Goal: Contribute content: Contribute content

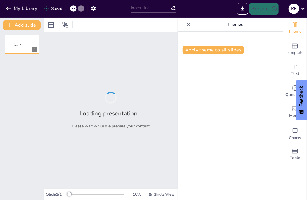
type input "Protocolo de Vigilancia Ocupacional: Prevención de Trastornos Musculoesquelétic…"
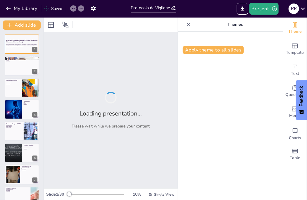
checkbox input "true"
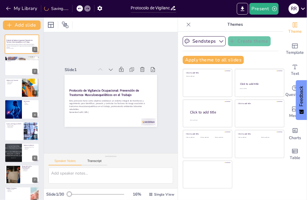
checkbox input "true"
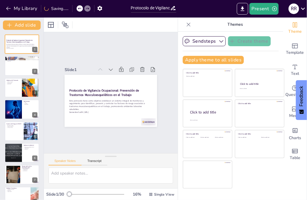
checkbox input "true"
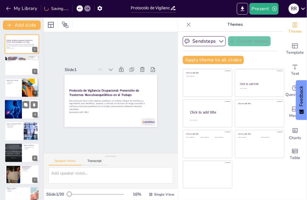
checkbox input "true"
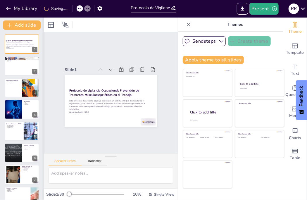
checkbox input "true"
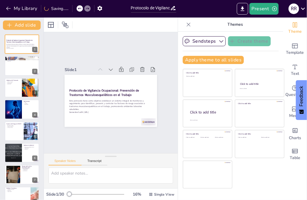
checkbox input "true"
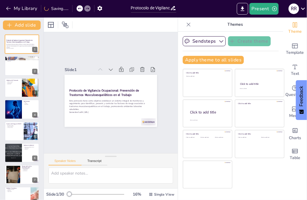
checkbox input "true"
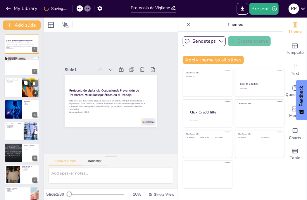
checkbox input "true"
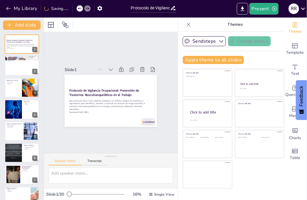
checkbox input "true"
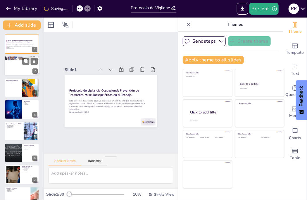
checkbox input "true"
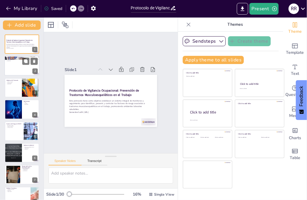
click at [17, 66] on div at bounding box center [21, 66] width 35 height 20
type textarea "La legislación es crucial para establecer un marco de trabajo seguro. La resolu…"
checkbox input "true"
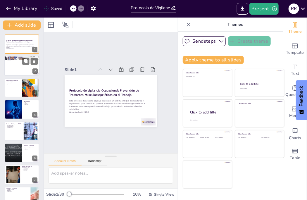
checkbox input "true"
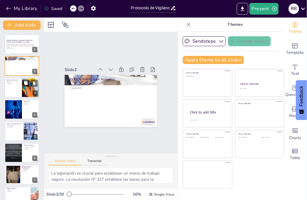
checkbox input "true"
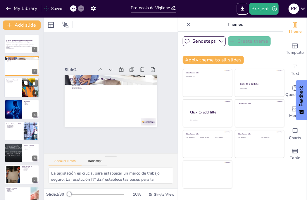
checkbox input "true"
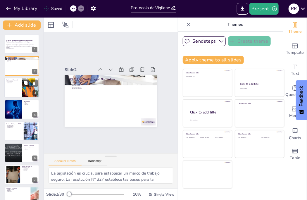
checkbox input "true"
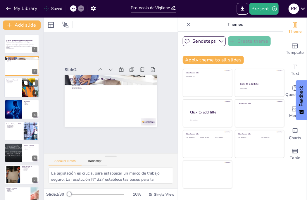
checkbox input "true"
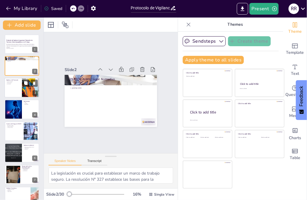
click at [11, 84] on p "promoción" at bounding box center [13, 83] width 14 height 1
type textarea "La prevención es el núcleo del protocolo, buscando establecer un sistema que id…"
checkbox input "true"
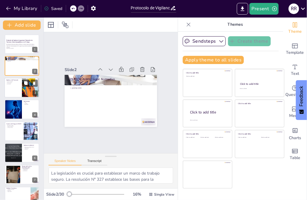
checkbox input "true"
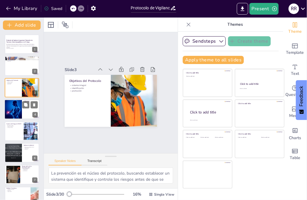
checkbox input "true"
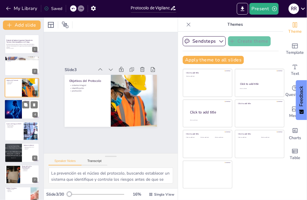
checkbox input "true"
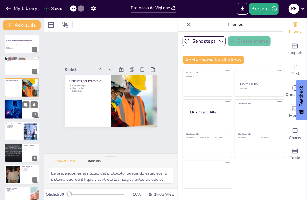
checkbox input "true"
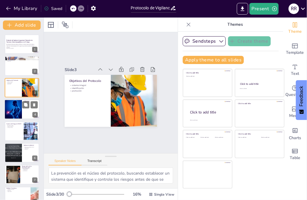
click at [12, 117] on div at bounding box center [13, 109] width 20 height 20
type textarea "Es fundamental comprender que un TME es una lesión que puede afectar gravemente…"
checkbox input "true"
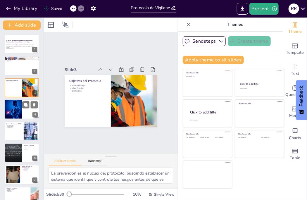
checkbox input "true"
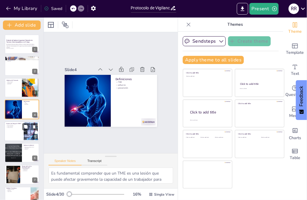
checkbox input "true"
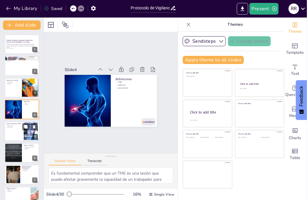
checkbox input "true"
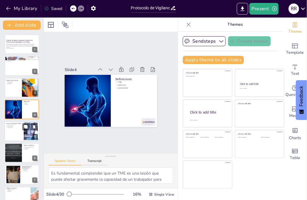
checkbox input "true"
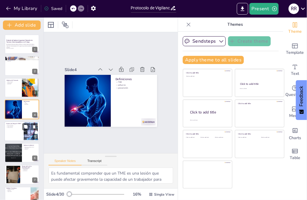
checkbox input "true"
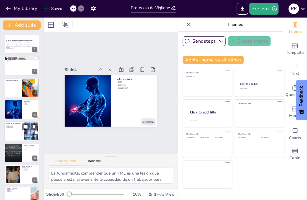
click at [9, 138] on div at bounding box center [21, 131] width 35 height 20
type textarea "La identificación de los factores de riesgo es esencial para desarrollar estrat…"
checkbox input "true"
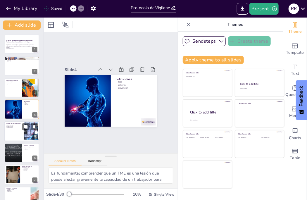
checkbox input "true"
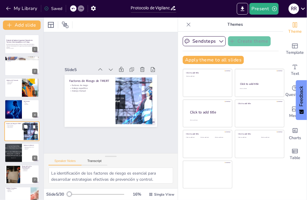
scroll to position [16, 0]
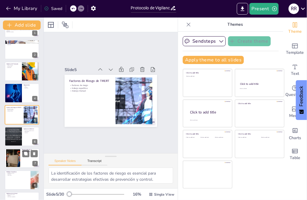
checkbox input "true"
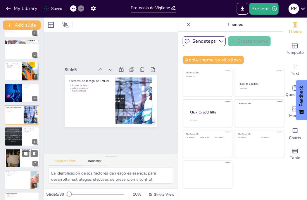
checkbox input "true"
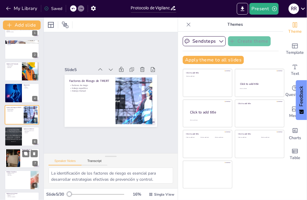
checkbox input "true"
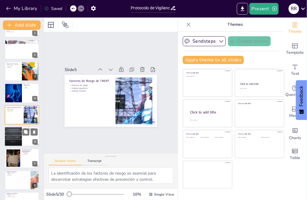
checkbox input "true"
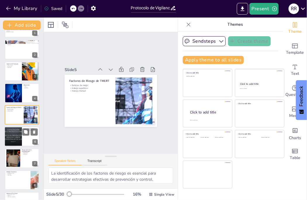
checkbox input "true"
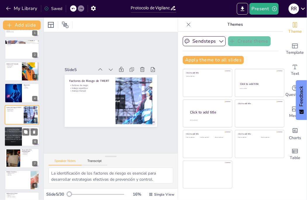
click at [11, 140] on div at bounding box center [13, 137] width 35 height 20
type textarea "La gestión efectiva del proceso de implementación es crucial para el éxito del …"
checkbox input "true"
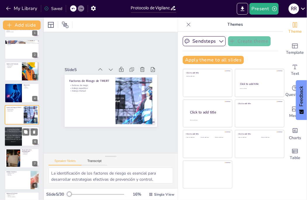
checkbox input "true"
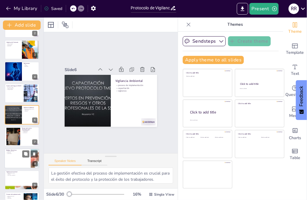
checkbox input "true"
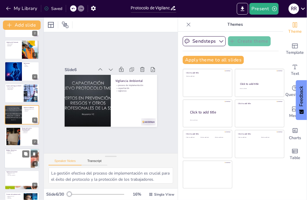
checkbox input "true"
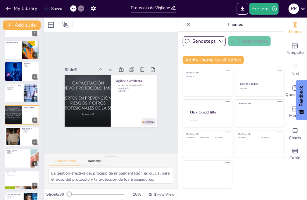
checkbox input "true"
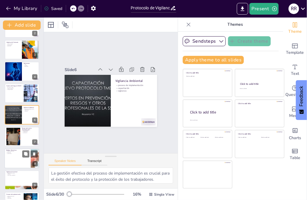
checkbox input "true"
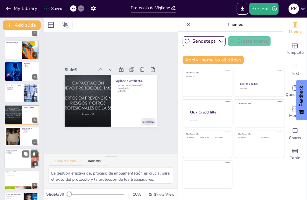
checkbox input "true"
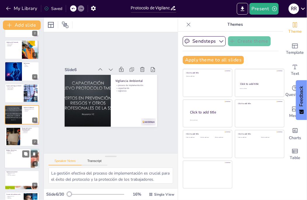
checkbox input "true"
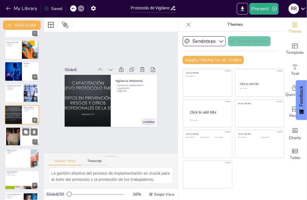
checkbox input "true"
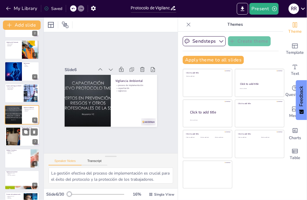
checkbox input "true"
click at [14, 139] on div at bounding box center [13, 137] width 27 height 18
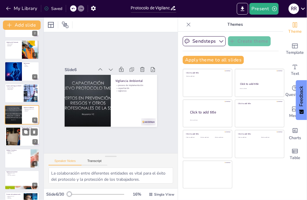
scroll to position [60, 0]
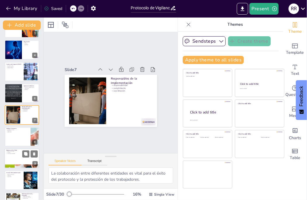
click at [14, 137] on div at bounding box center [22, 136] width 35 height 19
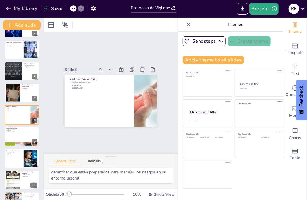
scroll to position [0, 0]
click at [11, 158] on div at bounding box center [21, 159] width 35 height 20
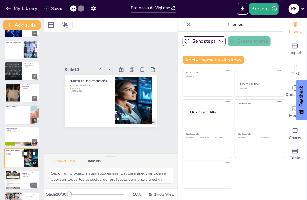
scroll to position [125, 0]
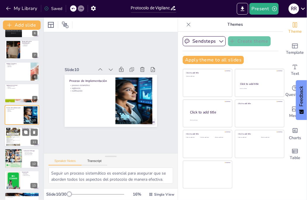
click at [15, 144] on div at bounding box center [13, 137] width 14 height 19
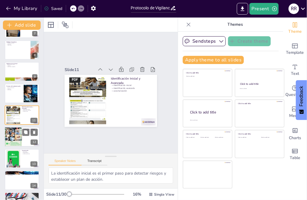
click at [14, 138] on div at bounding box center [13, 136] width 18 height 23
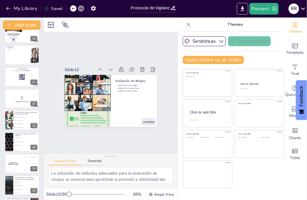
scroll to position [489, 0]
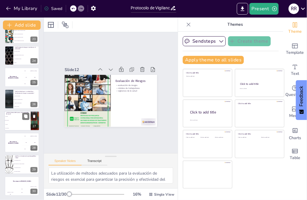
click at [17, 112] on p "¿Cuánto tiempo debe pasar entre controles de salud?" at bounding box center [17, 112] width 23 height 3
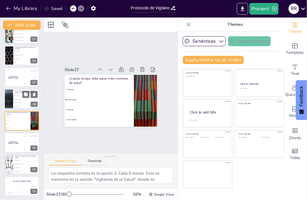
scroll to position [431, 0]
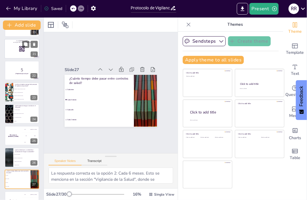
click at [22, 52] on div at bounding box center [21, 49] width 35 height 20
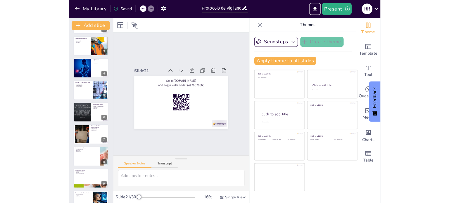
scroll to position [0, 0]
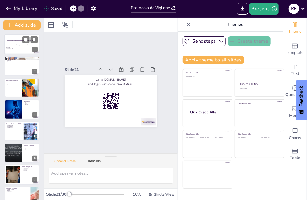
click at [16, 49] on div at bounding box center [21, 44] width 35 height 20
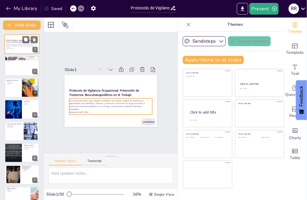
click at [17, 44] on p "Este protocolo tiene como objetivo establecer un sistema integral de monitoreo …" at bounding box center [22, 46] width 32 height 4
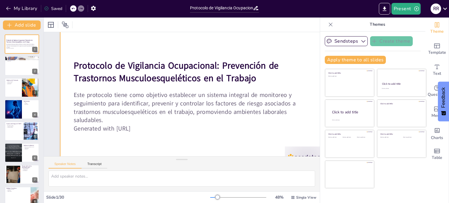
scroll to position [49, 0]
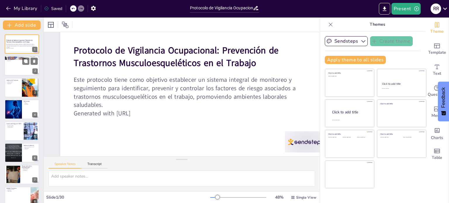
click at [9, 63] on div at bounding box center [21, 66] width 35 height 20
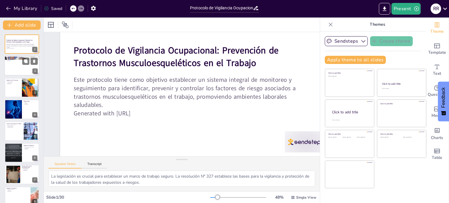
scroll to position [0, 0]
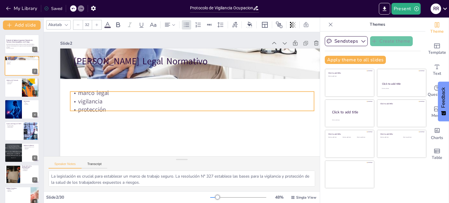
drag, startPoint x: 90, startPoint y: 71, endPoint x: 87, endPoint y: 92, distance: 21.3
click at [87, 92] on p "marco legal" at bounding box center [192, 94] width 243 height 34
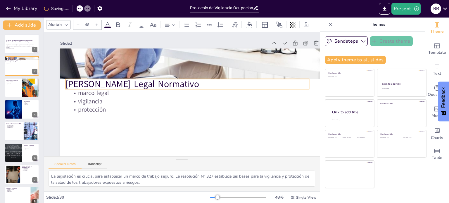
drag, startPoint x: 97, startPoint y: 62, endPoint x: 89, endPoint y: 84, distance: 24.1
click at [89, 84] on p "[PERSON_NAME] Legal Normativo" at bounding box center [188, 85] width 244 height 38
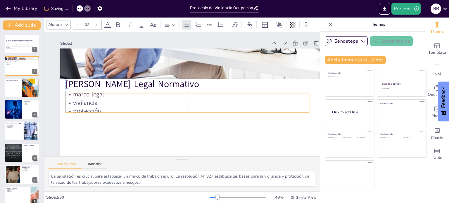
drag, startPoint x: 88, startPoint y: 104, endPoint x: 83, endPoint y: 106, distance: 5.2
click at [87, 106] on p "vigilancia" at bounding box center [180, 104] width 187 height 169
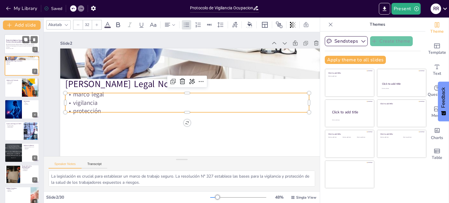
click at [13, 42] on strong "Protocolo de Vigilancia Ocupacional: Prevención de Trastornos Musculoesquelétic…" at bounding box center [19, 40] width 27 height 3
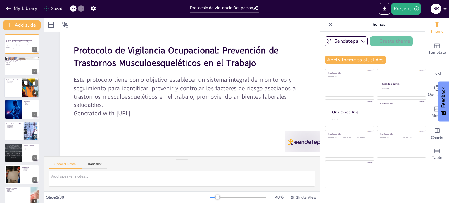
scroll to position [49, 0]
click at [16, 71] on div at bounding box center [21, 66] width 35 height 20
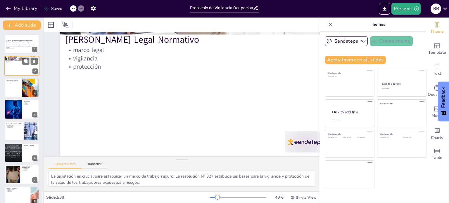
scroll to position [0, 0]
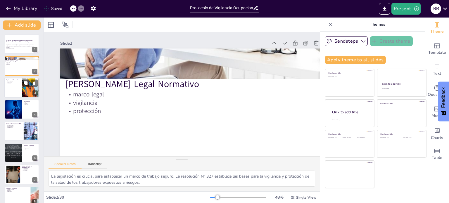
click at [14, 90] on div at bounding box center [21, 88] width 35 height 20
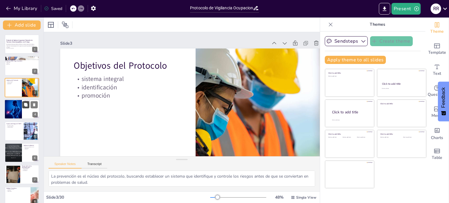
click at [25, 102] on button at bounding box center [25, 105] width 7 height 7
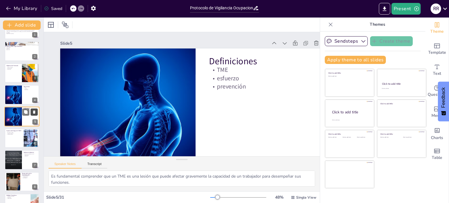
click at [35, 109] on button at bounding box center [34, 112] width 7 height 7
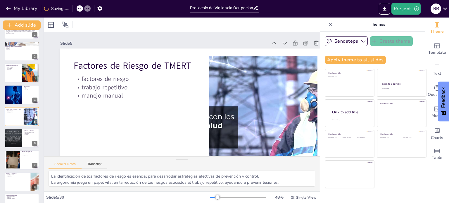
scroll to position [0, 36]
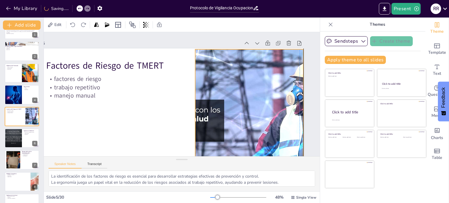
drag, startPoint x: 209, startPoint y: 122, endPoint x: 221, endPoint y: 116, distance: 13.5
click at [221, 116] on div at bounding box center [246, 125] width 257 height 162
click at [194, 116] on div at bounding box center [249, 117] width 244 height 137
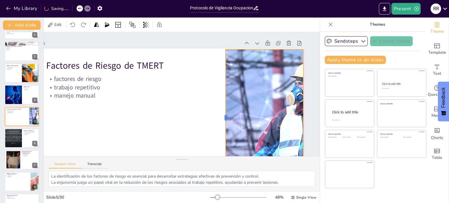
drag, startPoint x: 186, startPoint y: 118, endPoint x: 217, endPoint y: 119, distance: 30.4
click at [217, 119] on div at bounding box center [217, 126] width 33 height 135
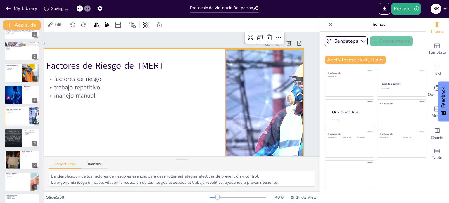
click at [183, 116] on div at bounding box center [166, 123] width 286 height 180
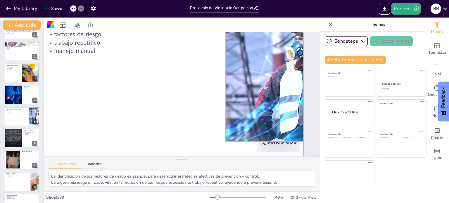
click at [250, 127] on div at bounding box center [252, 95] width 275 height 206
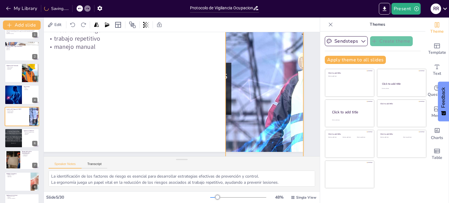
scroll to position [49, 36]
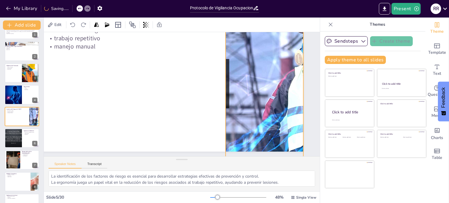
drag, startPoint x: 258, startPoint y: 140, endPoint x: 257, endPoint y: 163, distance: 23.1
click at [257, 163] on div "Slide 1 Protocolo de Vigilancia Ocupacional: Prevención de Trastornos Musculoes…" at bounding box center [182, 111] width 276 height 159
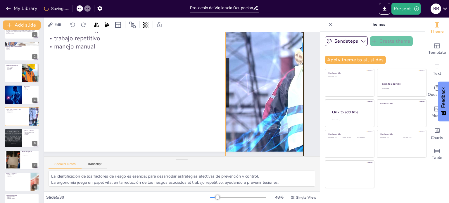
click at [218, 93] on div at bounding box center [257, 87] width 273 height 186
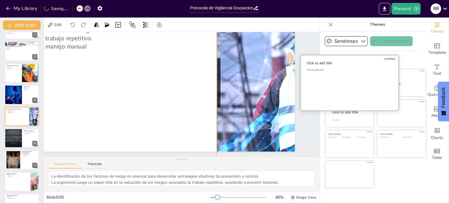
drag, startPoint x: 296, startPoint y: 78, endPoint x: 352, endPoint y: 79, distance: 55.6
click at [307, 79] on div "Document fonts Akatab Recently used Mulish Popular fonts Lato Montserrat Open S…" at bounding box center [224, 111] width 449 height 186
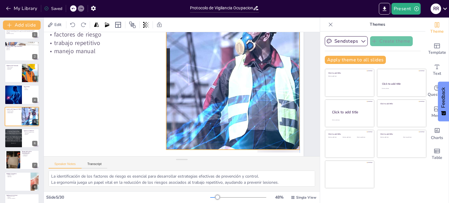
drag, startPoint x: 271, startPoint y: 82, endPoint x: 211, endPoint y: 68, distance: 61.7
click at [211, 68] on div at bounding box center [201, 73] width 285 height 210
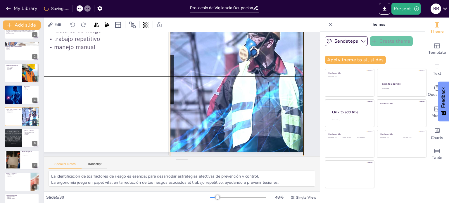
drag, startPoint x: 212, startPoint y: 68, endPoint x: 215, endPoint y: 77, distance: 10.1
click at [215, 77] on div at bounding box center [203, 80] width 285 height 210
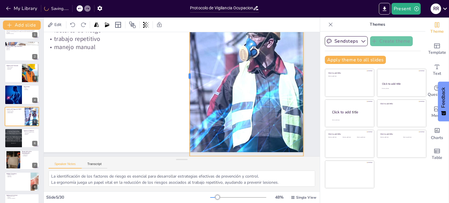
drag, startPoint x: 160, startPoint y: 76, endPoint x: 180, endPoint y: 80, distance: 19.9
click at [180, 80] on div at bounding box center [196, 81] width 84 height 141
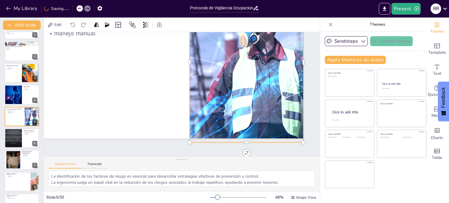
scroll to position [0, 36]
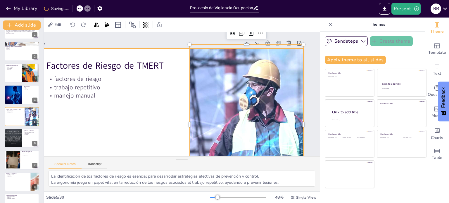
click at [170, 107] on div at bounding box center [162, 120] width 297 height 205
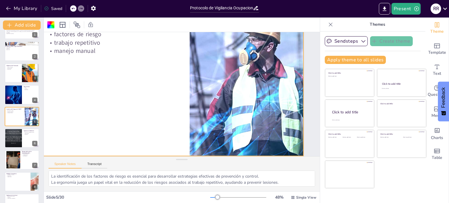
scroll to position [20, 36]
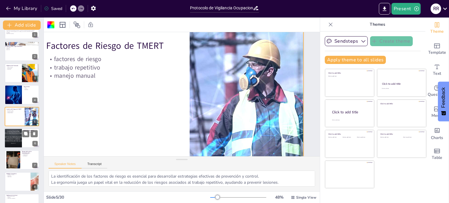
click at [18, 135] on div at bounding box center [13, 138] width 35 height 20
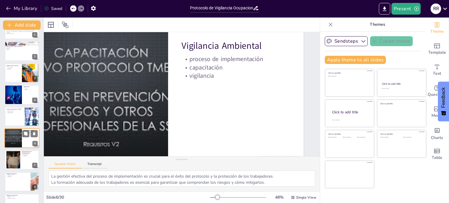
scroll to position [0, 36]
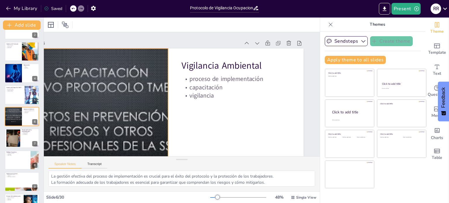
click at [131, 91] on div at bounding box center [98, 116] width 286 height 180
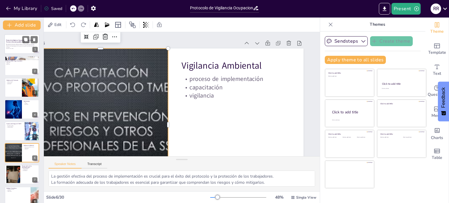
click at [10, 47] on p "Este protocolo tiene como objetivo establecer un sistema integral de monitoreo …" at bounding box center [22, 46] width 32 height 4
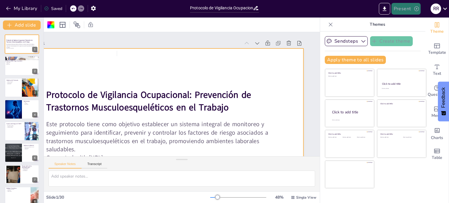
click at [307, 12] on button "Present" at bounding box center [406, 9] width 29 height 12
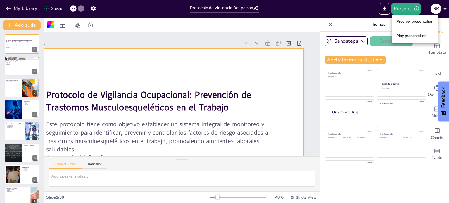
click at [307, 33] on li "Play presentation" at bounding box center [415, 35] width 47 height 9
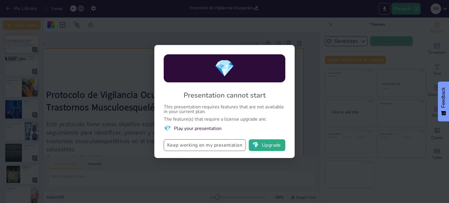
click at [214, 149] on button "Keep working on my presentation" at bounding box center [205, 146] width 82 height 12
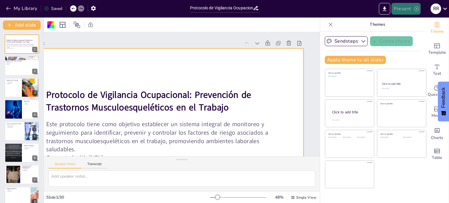
click at [307, 9] on icon "button" at bounding box center [417, 9] width 6 height 6
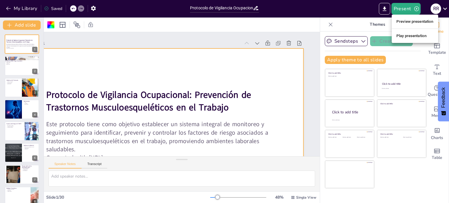
click at [307, 22] on li "Preview presentation" at bounding box center [415, 21] width 47 height 9
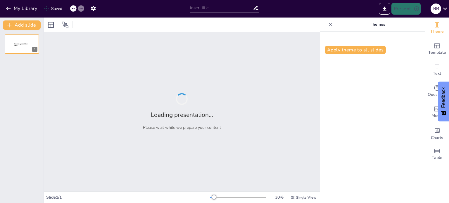
type input "Protocolo de Vigilancia Ocupacional: Prevención de Trastornos Musculoesquelétic…"
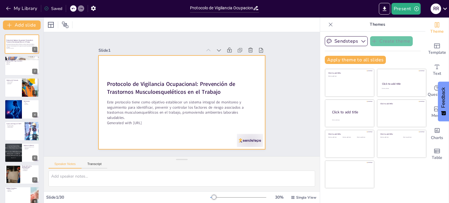
checkbox input "true"
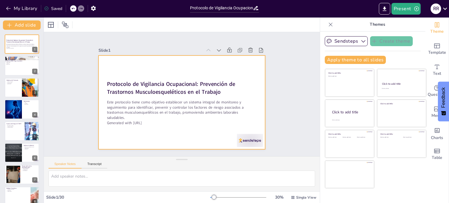
checkbox input "true"
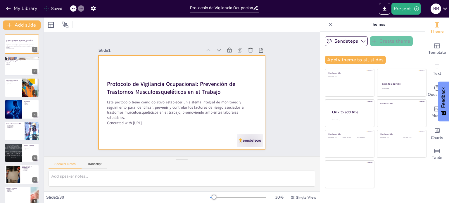
checkbox input "true"
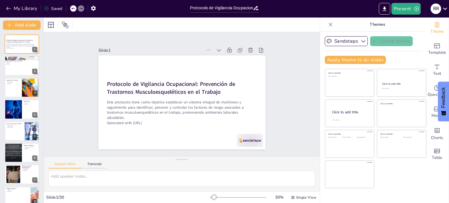
checkbox input "true"
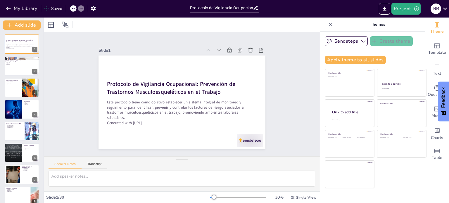
checkbox input "true"
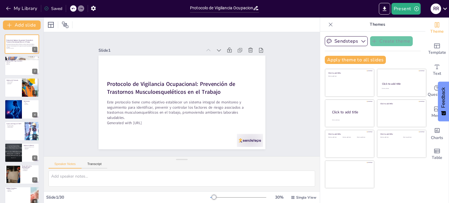
checkbox input "true"
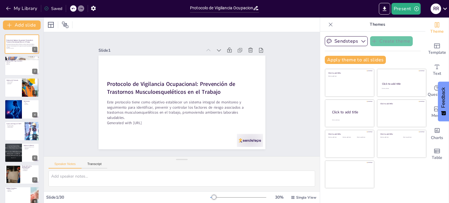
checkbox input "true"
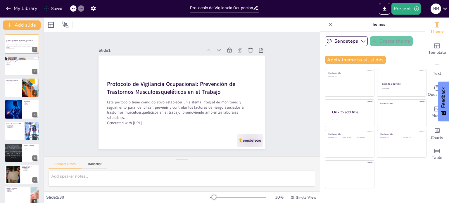
checkbox input "true"
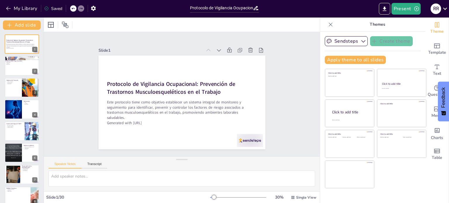
checkbox input "true"
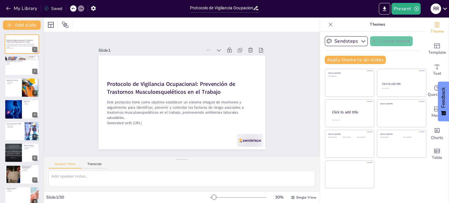
checkbox input "true"
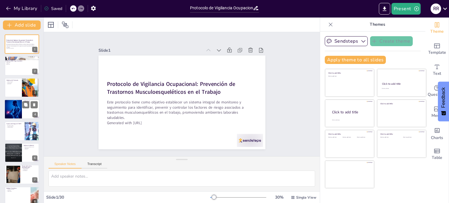
checkbox input "true"
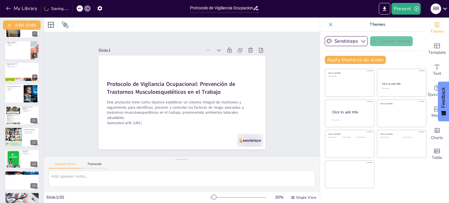
checkbox input "true"
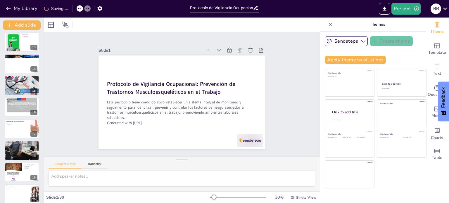
checkbox input "true"
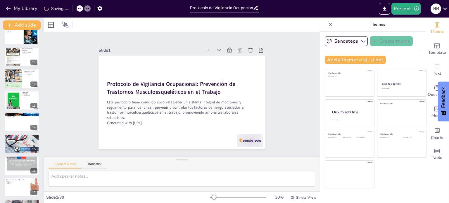
scroll to position [117, 0]
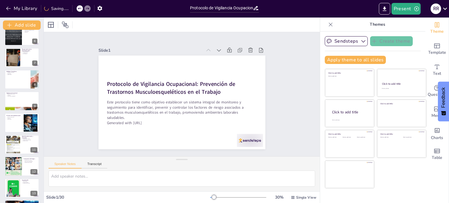
checkbox input "true"
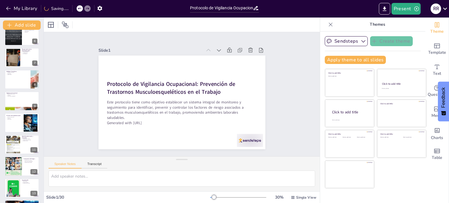
checkbox input "true"
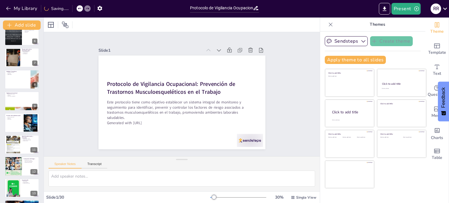
scroll to position [0, 0]
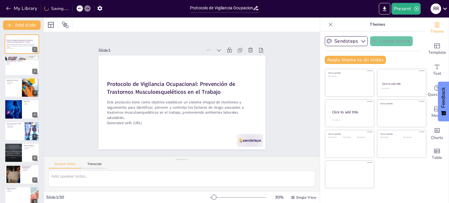
checkbox input "true"
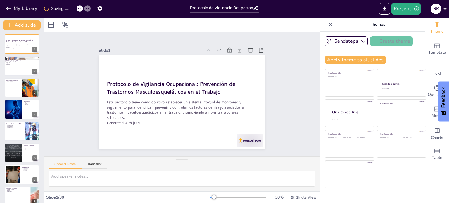
checkbox input "true"
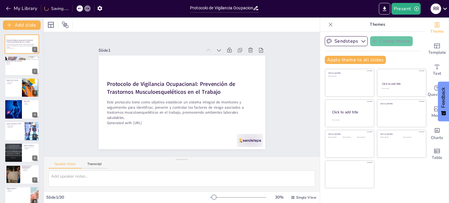
checkbox input "true"
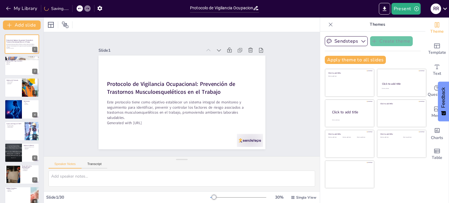
checkbox input "true"
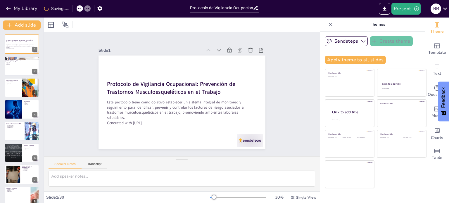
checkbox input "true"
